Goal: Task Accomplishment & Management: Use online tool/utility

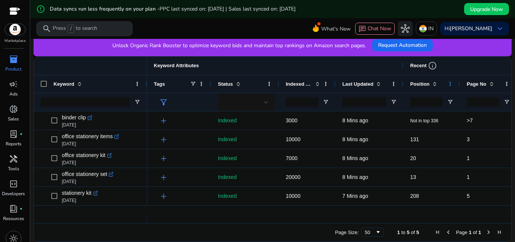
click at [451, 84] on span at bounding box center [450, 84] width 6 height 6
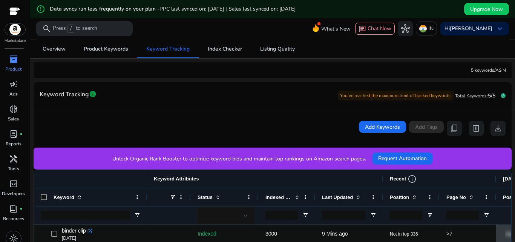
scroll to position [47, 0]
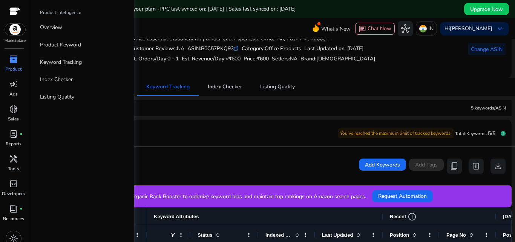
click at [18, 64] on div "inventory_2" at bounding box center [13, 59] width 21 height 12
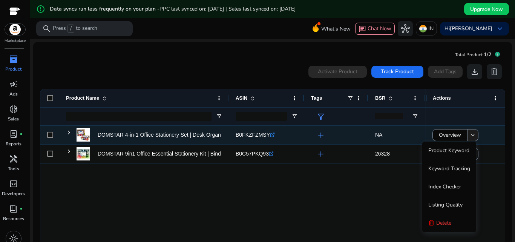
click at [471, 132] on mat-icon "keyboard_arrow_down" at bounding box center [473, 135] width 7 height 7
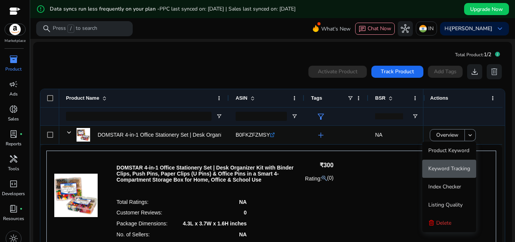
click at [462, 167] on span "Keyword Tracking" at bounding box center [449, 168] width 42 height 7
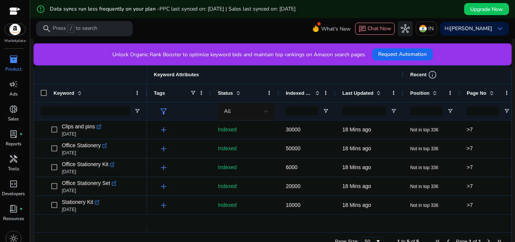
drag, startPoint x: 272, startPoint y: 32, endPoint x: 206, endPoint y: 17, distance: 67.7
click at [206, 17] on div "error_outline Data syncs run less frequently on your plan - PPC last synced on:…" at bounding box center [272, 9] width 485 height 18
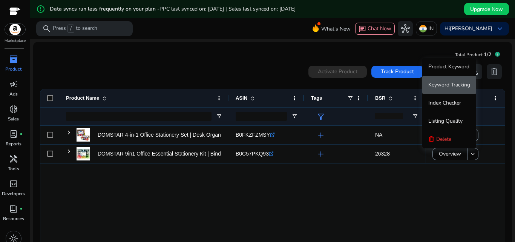
click at [457, 85] on span "Keyword Tracking" at bounding box center [449, 84] width 42 height 7
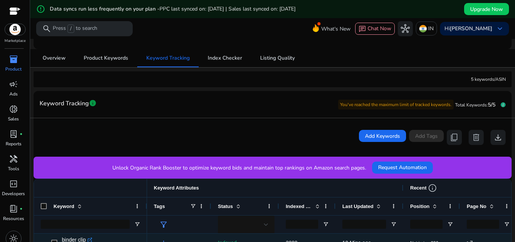
scroll to position [151, 0]
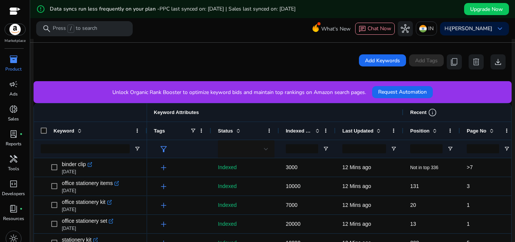
click at [300, 130] on span "Indexed Products" at bounding box center [299, 131] width 26 height 6
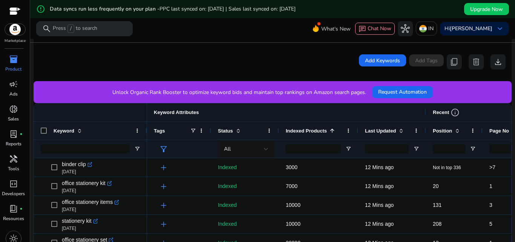
drag, startPoint x: 335, startPoint y: 131, endPoint x: 358, endPoint y: 129, distance: 22.7
click at [358, 129] on div at bounding box center [357, 131] width 3 height 18
